Goal: Transaction & Acquisition: Purchase product/service

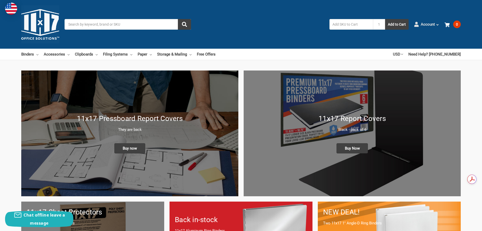
click at [431, 27] on link "Account" at bounding box center [426, 24] width 25 height 13
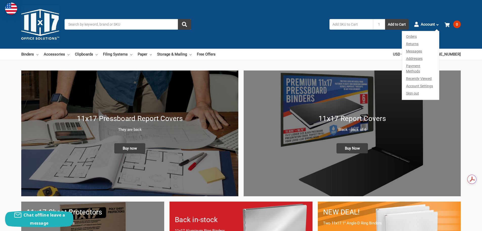
click at [415, 37] on link "Orders" at bounding box center [420, 35] width 37 height 9
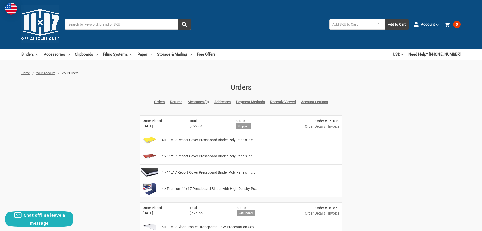
click at [314, 126] on span "Order Details" at bounding box center [315, 126] width 20 height 5
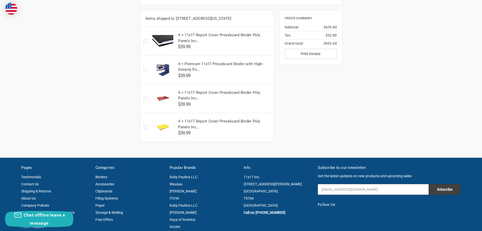
scroll to position [59, 0]
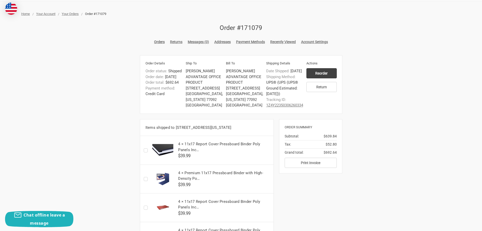
click at [278, 107] on link "1Z4Y22350306260334" at bounding box center [284, 105] width 37 height 5
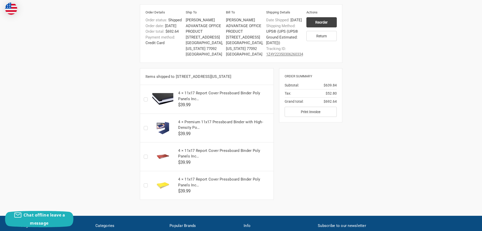
scroll to position [118, 0]
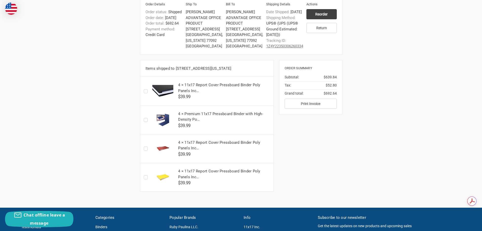
drag, startPoint x: 234, startPoint y: 94, endPoint x: 230, endPoint y: 95, distance: 4.1
click at [234, 93] on h5 "4 × 11x17 Report Cover Pressboard Binder Poly Panels Inc…" at bounding box center [224, 87] width 92 height 11
click at [146, 91] on label "Checkbox 52237 label" at bounding box center [147, 91] width 7 height 0
click at [145, 91] on input "Checkbox 52237 label" at bounding box center [145, 91] width 0 height 0
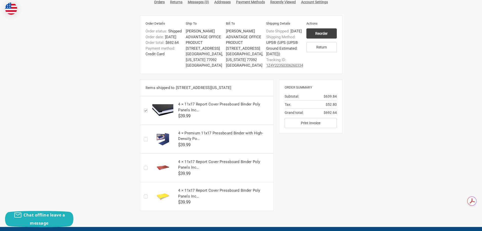
scroll to position [118, 0]
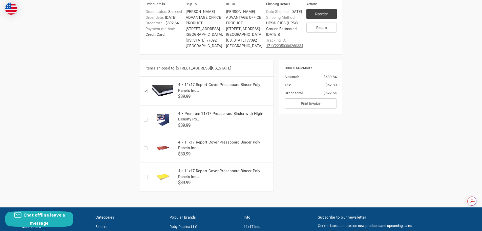
click at [187, 93] on h5 "4 × 11x17 Report Cover Pressboard Binder Poly Panels Inc…" at bounding box center [224, 87] width 92 height 11
click at [146, 91] on label "Checkbox 52237 label" at bounding box center [147, 91] width 7 height 0
click at [145, 91] on input "Checkbox 52237 label" at bounding box center [145, 91] width 0 height 0
checkbox input "false"
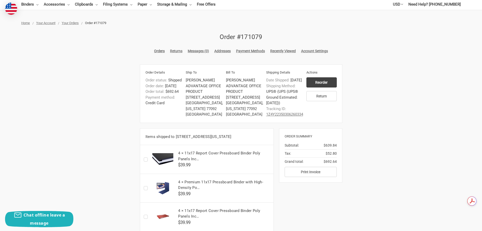
scroll to position [59, 0]
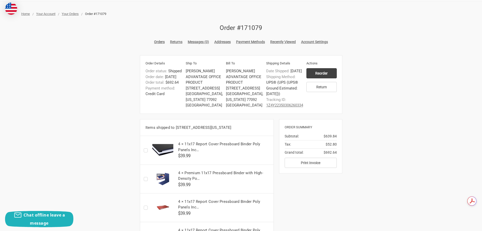
click at [251, 152] on h5 "4 × 11x17 Report Cover Pressboard Binder Poly Panels Inc…" at bounding box center [224, 146] width 92 height 11
click at [308, 168] on button "Print Invoice" at bounding box center [311, 162] width 52 height 10
click at [170, 156] on img at bounding box center [162, 150] width 23 height 13
drag, startPoint x: 186, startPoint y: 155, endPoint x: 225, endPoint y: 162, distance: 39.1
click at [225, 152] on h5 "4 × 11x17 Report Cover Pressboard Binder Poly Panels Inc…" at bounding box center [224, 146] width 92 height 11
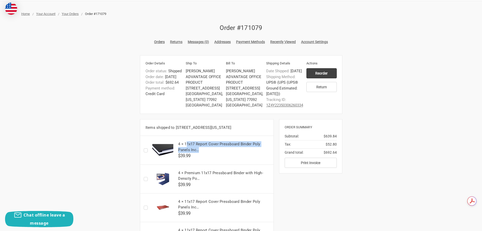
copy h5 "1x17 Report Cover Pressboard Binder Poly Panels Inc…"
click at [76, 17] on div "Home Your Account Your Orders Order #171079 Order #171079 Orders Returns Messag…" at bounding box center [241, 133] width 482 height 244
click at [76, 14] on span "Your Orders" at bounding box center [70, 14] width 17 height 4
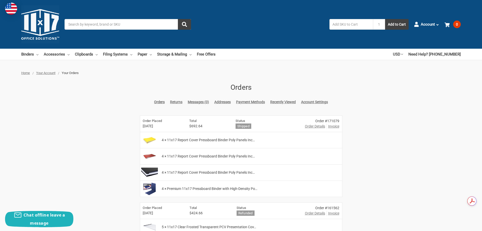
click at [202, 172] on span "4 × 11x17 Report Cover Pressboard Binder Poly Panels Inc…" at bounding box center [208, 172] width 93 height 5
click at [111, 27] on input "Search" at bounding box center [128, 24] width 127 height 11
paste input "1x17 Report Cover Pressboard Binder Poly Panels Inc…"
type input "1x17 Report Cover Pressboard Binder Poly Panels Inc…"
click at [178, 19] on button "submit" at bounding box center [184, 24] width 13 height 11
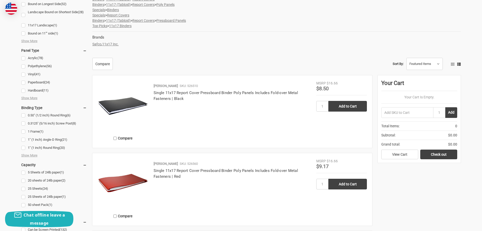
scroll to position [177, 0]
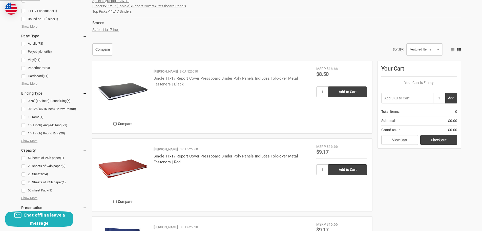
click at [188, 77] on link "Single 11x17 Report Cover Pressboard Binder Poly Panels Includes Fold-over Meta…" at bounding box center [226, 81] width 145 height 10
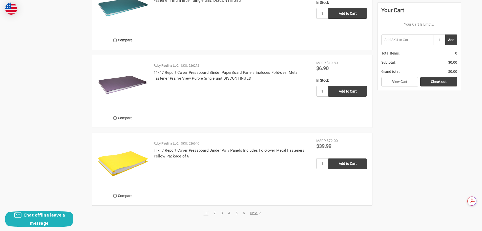
scroll to position [960, 0]
click at [279, 151] on link "11x17 Report Cover Pressboard Binder Poly Panels Includes Fold-over Metal Faste…" at bounding box center [229, 153] width 151 height 10
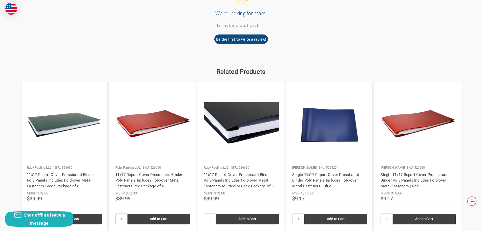
scroll to position [532, 0]
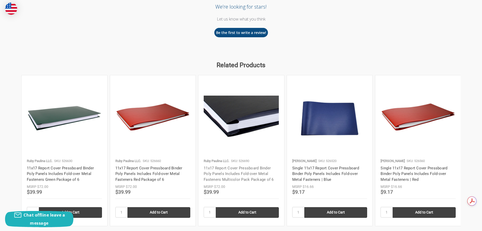
click at [259, 173] on link "11x17 Report Cover Pressboard Binder Poly Panels Includes Fold-over Metal Faste…" at bounding box center [239, 174] width 70 height 16
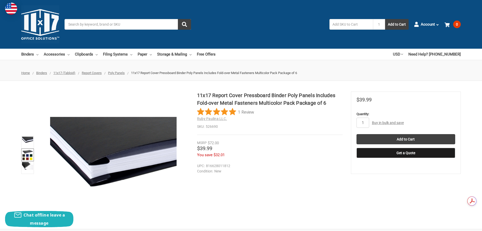
click at [27, 157] on img at bounding box center [27, 154] width 11 height 11
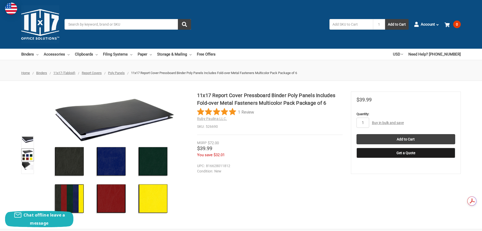
click at [134, 28] on input "Search" at bounding box center [128, 24] width 127 height 11
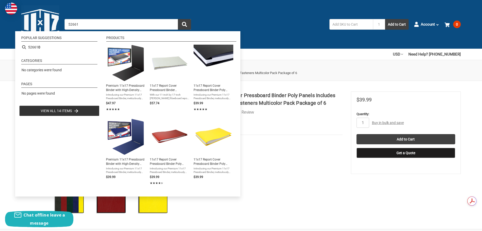
type input "526610"
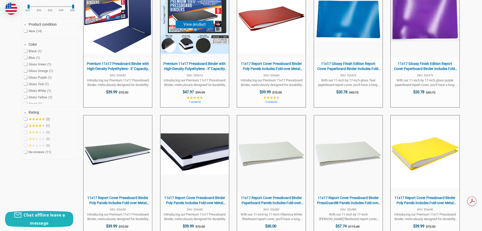
scroll to position [177, 0]
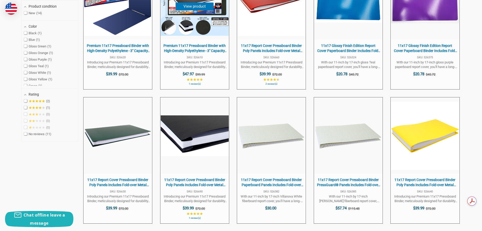
click at [207, 50] on span "Premium 11x17 Pressboard Binder with High-Density Polyethylene - 3" Capacity, C…" at bounding box center [195, 48] width 64 height 10
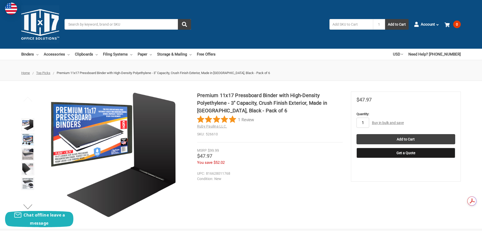
click at [364, 124] on input "1" at bounding box center [363, 122] width 13 height 10
type input "4"
click at [406, 140] on input "Add to Cart" at bounding box center [406, 139] width 99 height 10
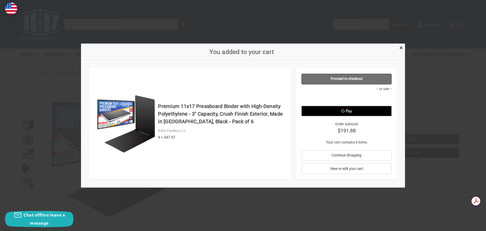
click at [359, 80] on link "Proceed to checkout" at bounding box center [346, 78] width 90 height 11
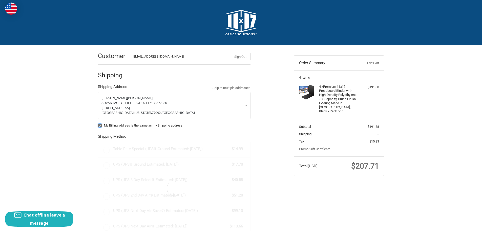
radio input "true"
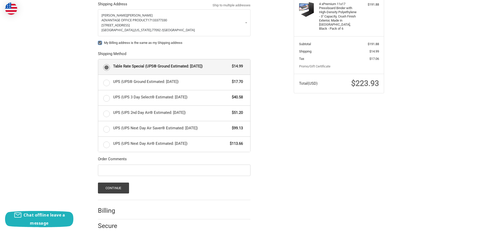
scroll to position [100, 0]
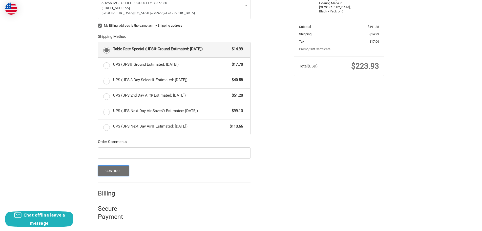
click at [120, 170] on button "Continue" at bounding box center [113, 170] width 31 height 11
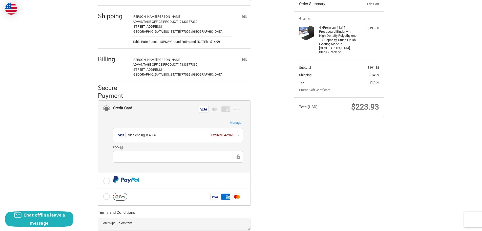
scroll to position [104, 0]
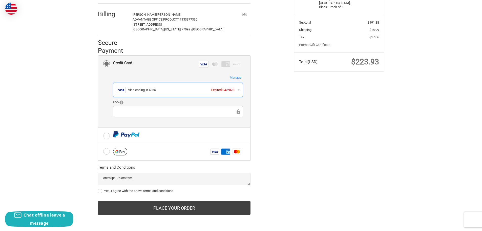
click at [168, 92] on div "Visa Visa ending in 4365 Expired 04/2023" at bounding box center [178, 89] width 123 height 9
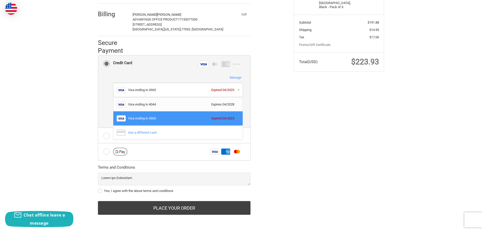
click at [167, 104] on div "Visa ending in 4044" at bounding box center [168, 104] width 81 height 5
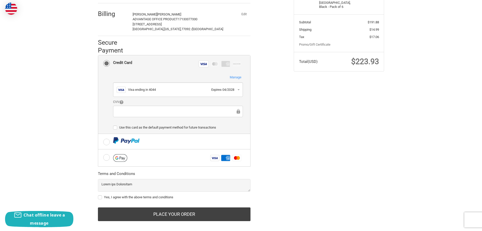
click at [51, 107] on div "Customer moe@aopsameday.com Sign Out Shipping omar lakhani ADVANTAGE OFFICE PRO…" at bounding box center [241, 86] width 482 height 291
click at [100, 198] on label "Yes, I agree with the above terms and conditions" at bounding box center [174, 197] width 153 height 4
click at [98, 195] on input "Yes, I agree with the above terms and conditions" at bounding box center [98, 194] width 0 height 0
checkbox input "true"
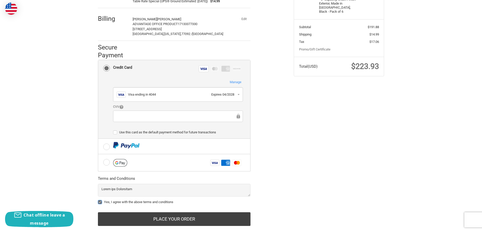
scroll to position [111, 0]
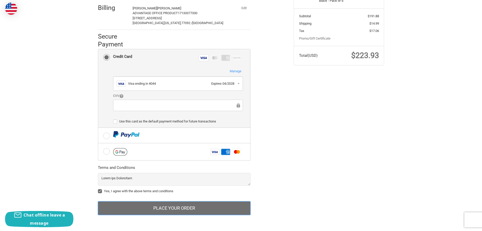
click at [149, 208] on button "Place Your Order" at bounding box center [174, 208] width 153 height 14
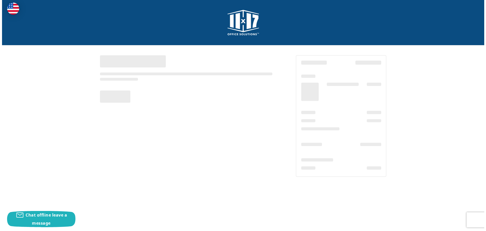
scroll to position [0, 0]
